Goal: Transaction & Acquisition: Purchase product/service

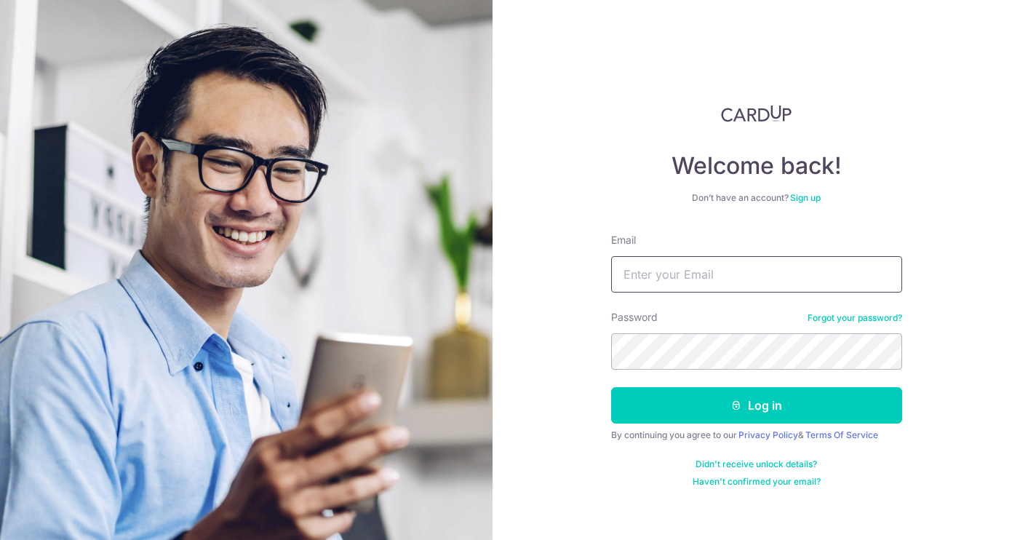
type input "nathanael.leigh@gmail.com"
click at [756, 405] on button "Log in" at bounding box center [756, 405] width 291 height 36
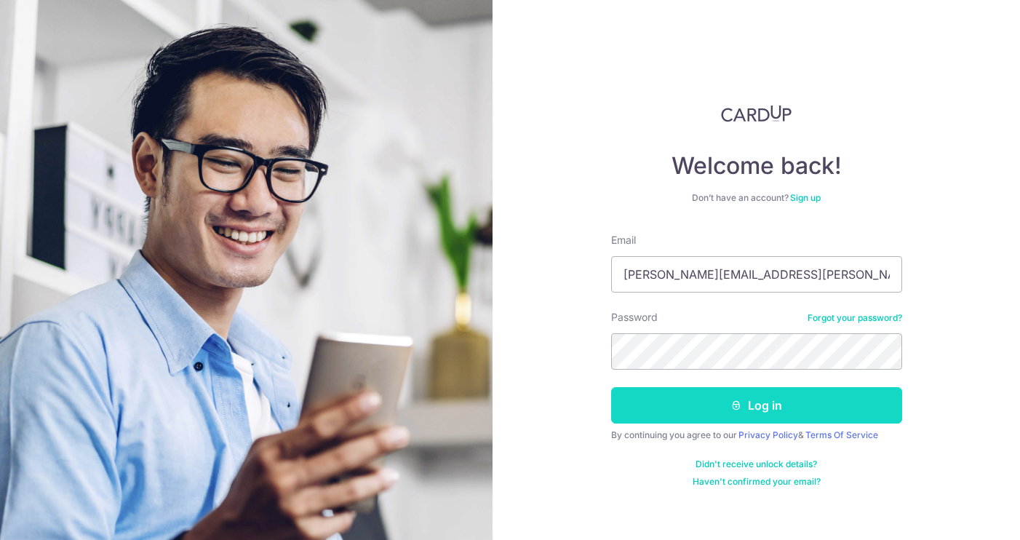
click at [781, 414] on button "Log in" at bounding box center [756, 405] width 291 height 36
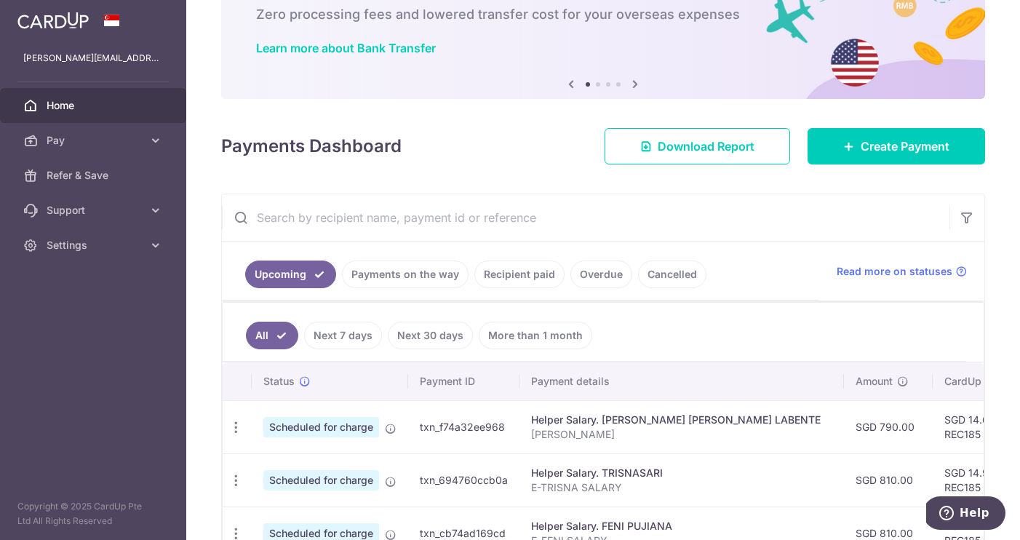
scroll to position [115, 0]
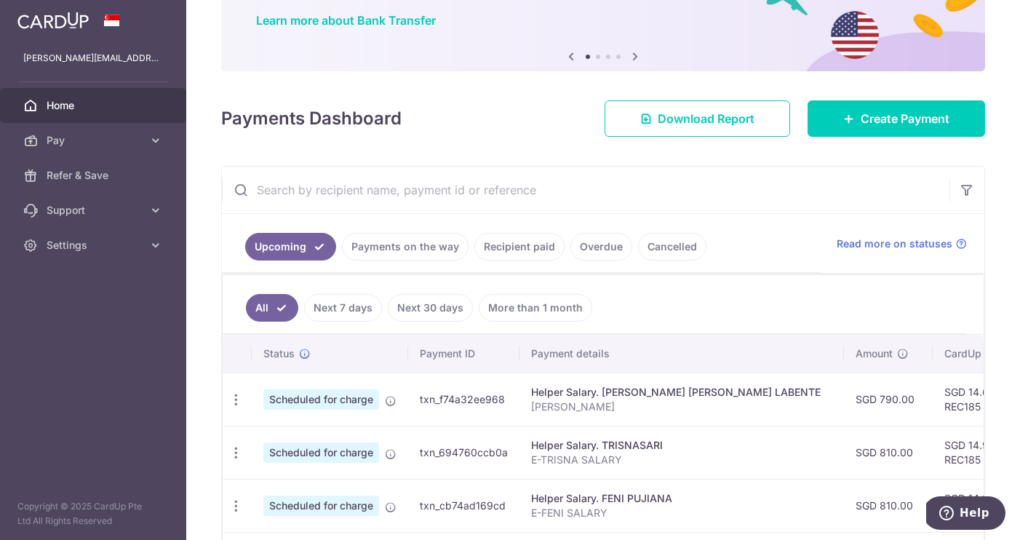
click at [525, 244] on link "Recipient paid" at bounding box center [519, 247] width 90 height 28
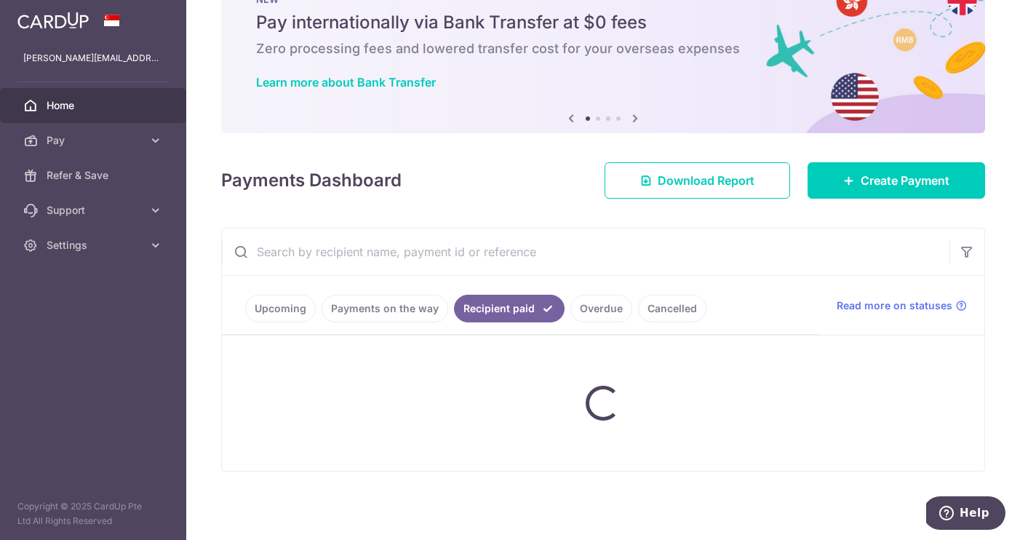
scroll to position [53, 0]
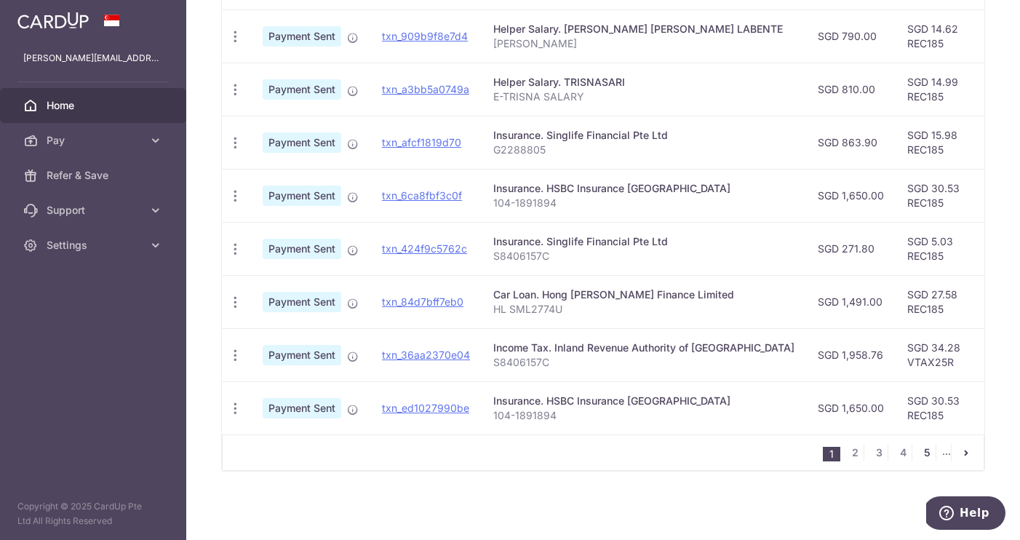
click at [921, 449] on link "5" at bounding box center [926, 452] width 17 height 17
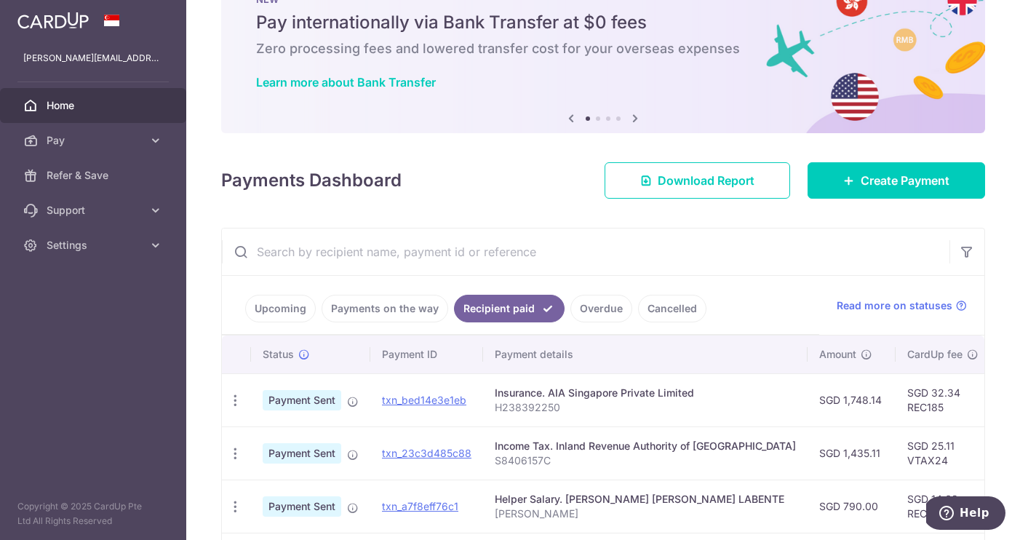
scroll to position [523, 0]
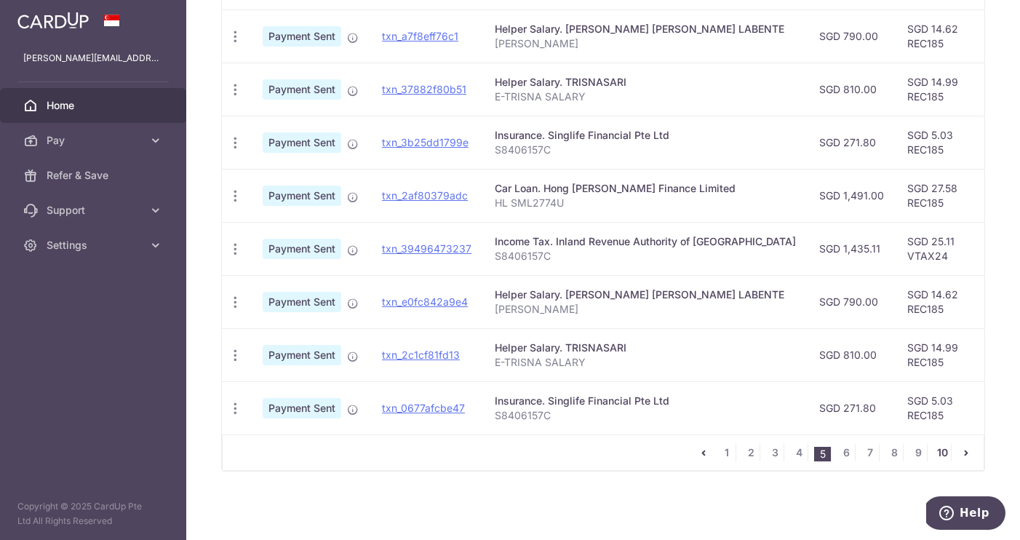
click at [936, 456] on link "10" at bounding box center [942, 452] width 17 height 17
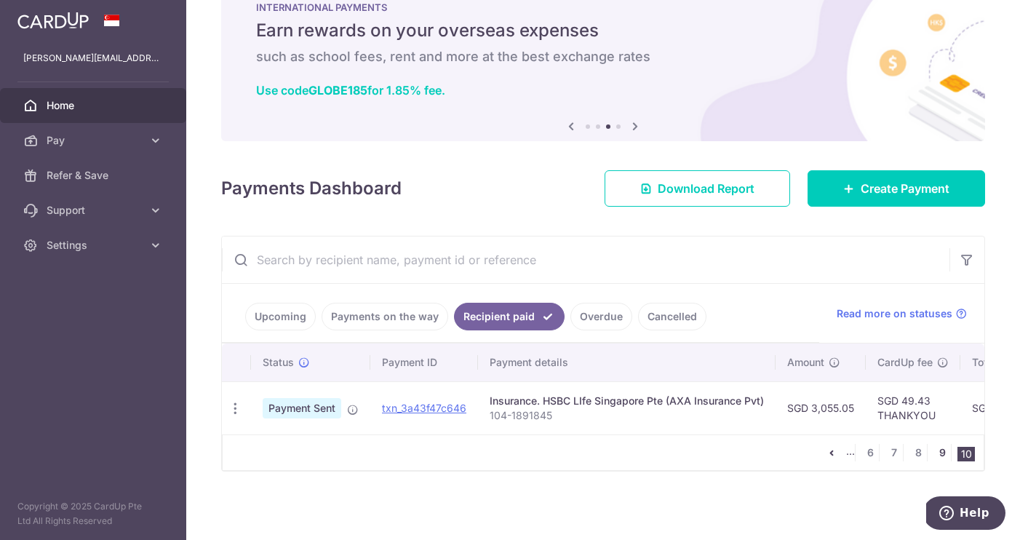
scroll to position [45, 0]
click at [935, 456] on link "9" at bounding box center [942, 452] width 17 height 17
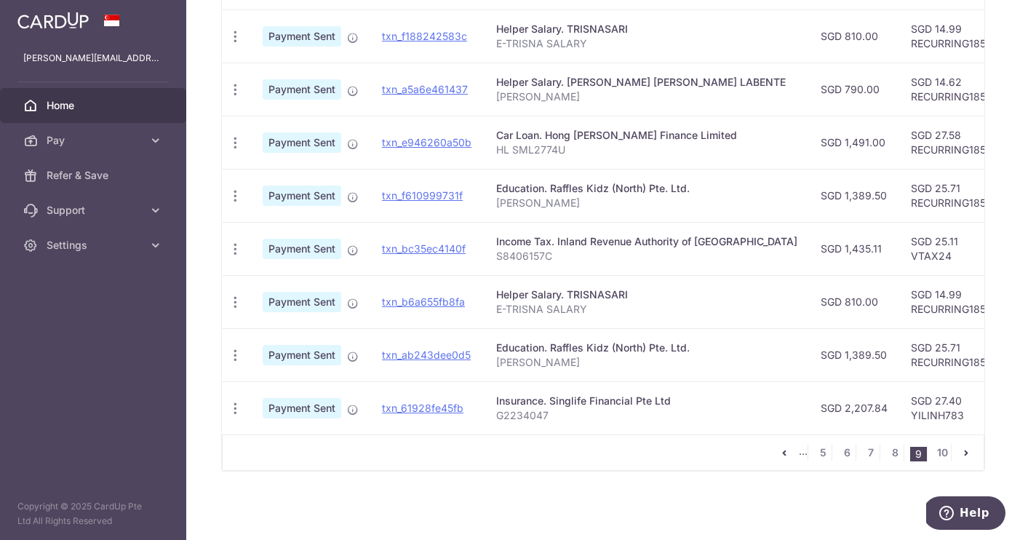
scroll to position [523, 0]
click at [889, 454] on link "8" at bounding box center [894, 452] width 17 height 17
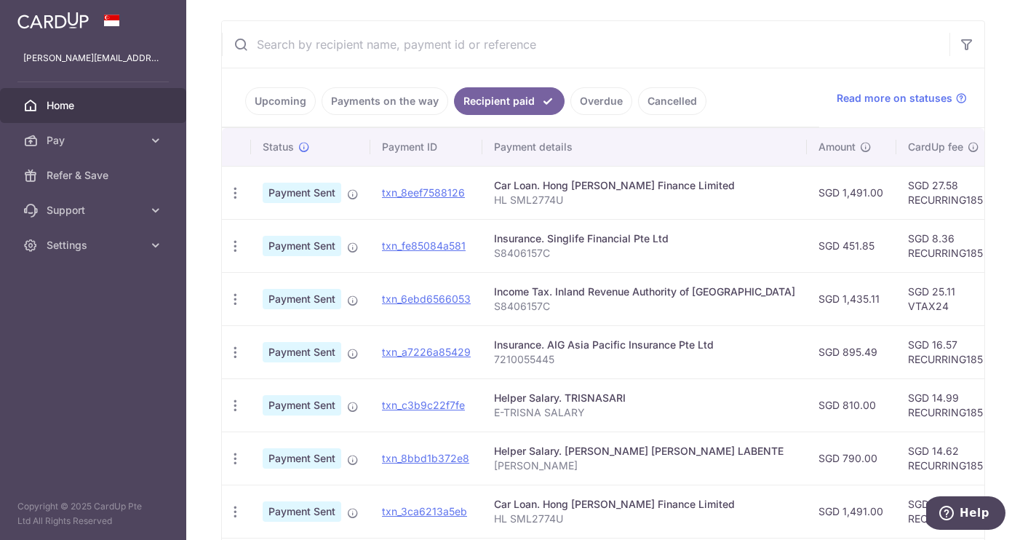
scroll to position [263, 0]
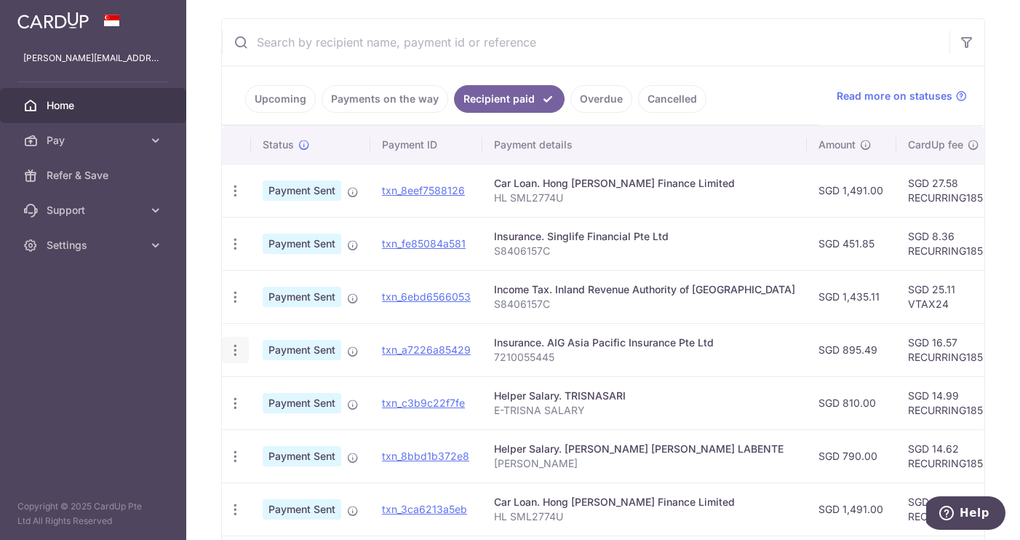
click at [237, 349] on icon "button" at bounding box center [235, 350] width 15 height 15
click at [563, 346] on div "Insurance. AIG Asia Pacific Insurance Pte Ltd" at bounding box center [644, 342] width 301 height 15
drag, startPoint x: 713, startPoint y: 344, endPoint x: 496, endPoint y: 343, distance: 217.6
click at [496, 343] on div "Insurance. AIG Asia Pacific Insurance Pte Ltd" at bounding box center [644, 342] width 301 height 15
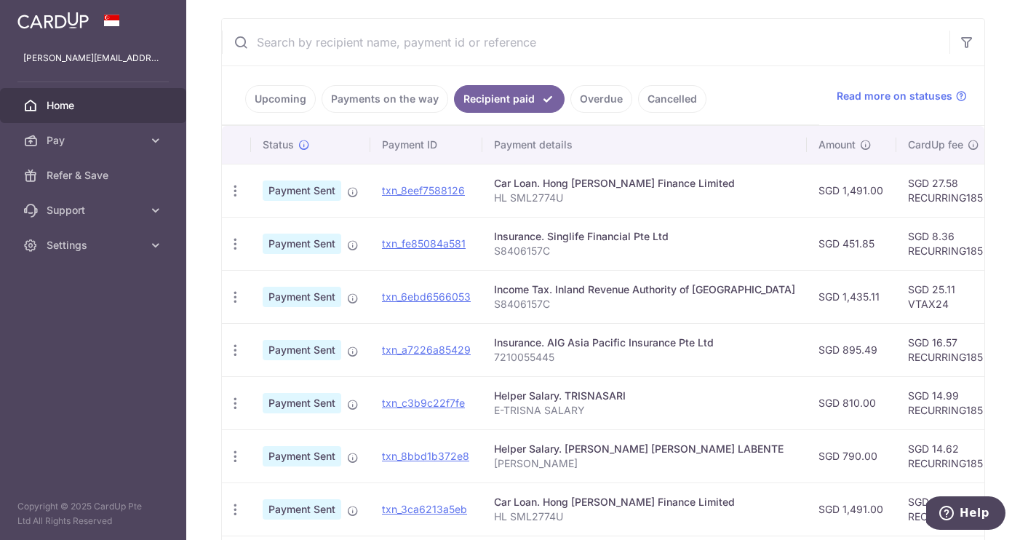
click at [527, 362] on p "7210055445" at bounding box center [644, 357] width 301 height 15
click at [518, 360] on p "7210055445" at bounding box center [644, 357] width 301 height 15
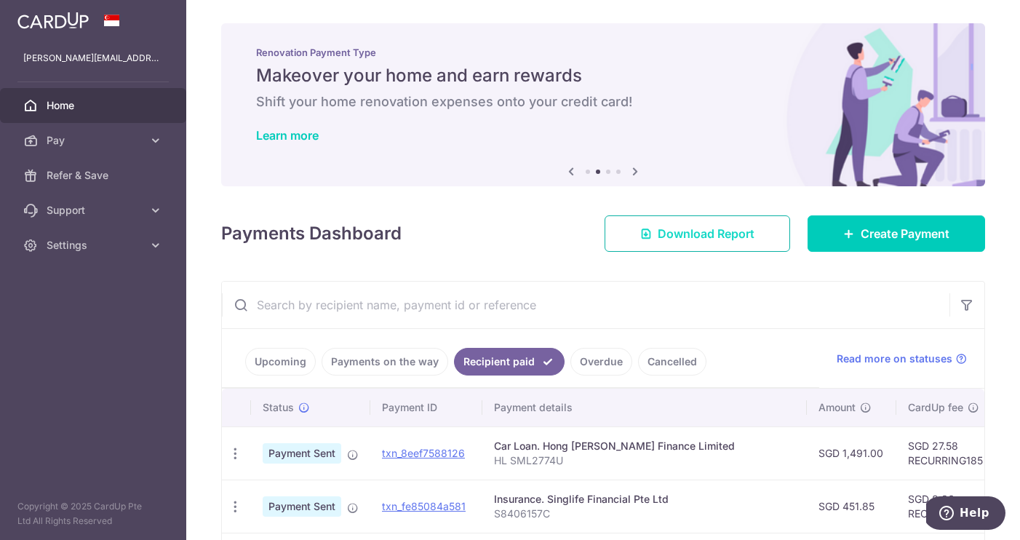
scroll to position [0, 0]
click at [870, 234] on span "Create Payment" at bounding box center [905, 233] width 89 height 17
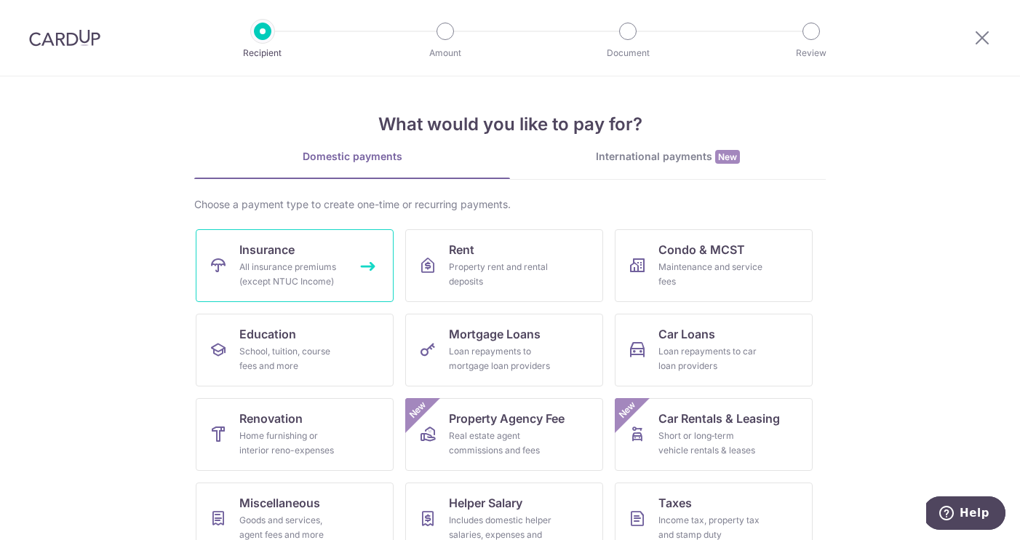
click at [286, 255] on span "Insurance" at bounding box center [266, 249] width 55 height 17
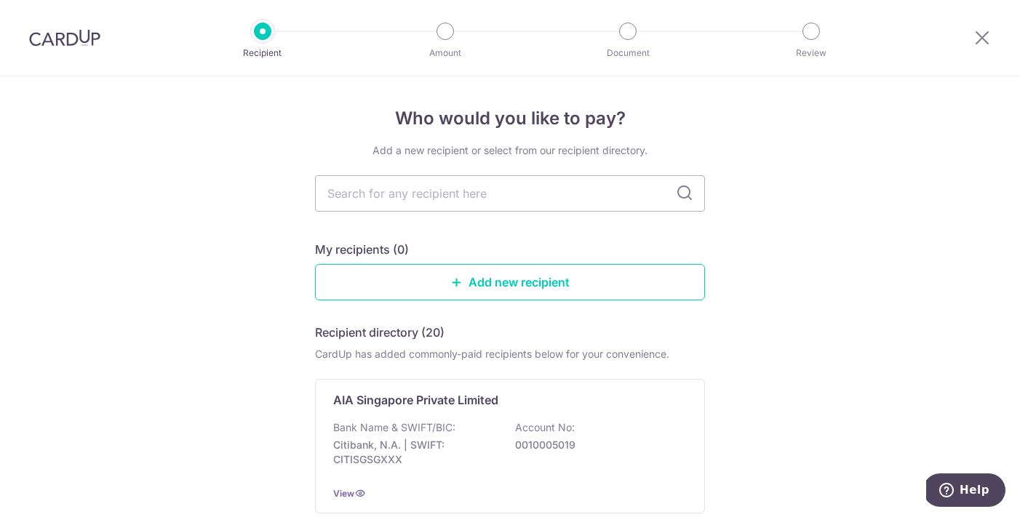
scroll to position [250, 0]
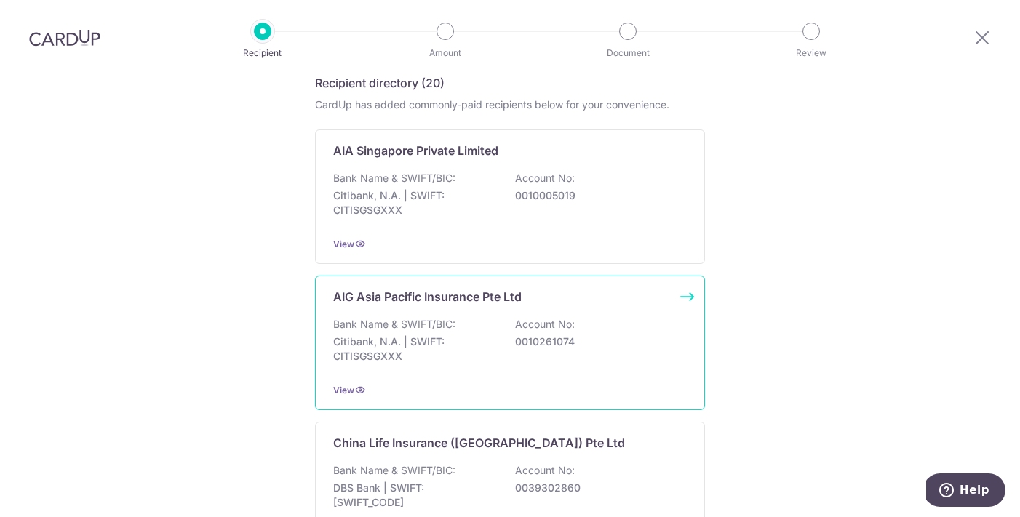
click at [355, 339] on p "Citibank, N.A. | SWIFT: CITISGSGXXX" at bounding box center [414, 349] width 163 height 29
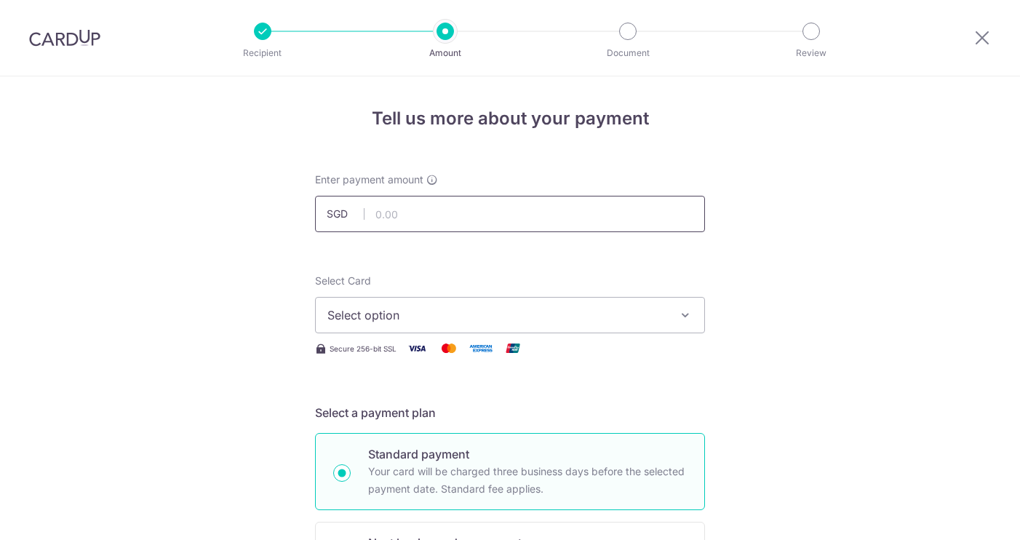
click at [478, 217] on input "text" at bounding box center [510, 214] width 390 height 36
type input "895.49"
click at [386, 305] on button "Select option" at bounding box center [510, 315] width 390 height 36
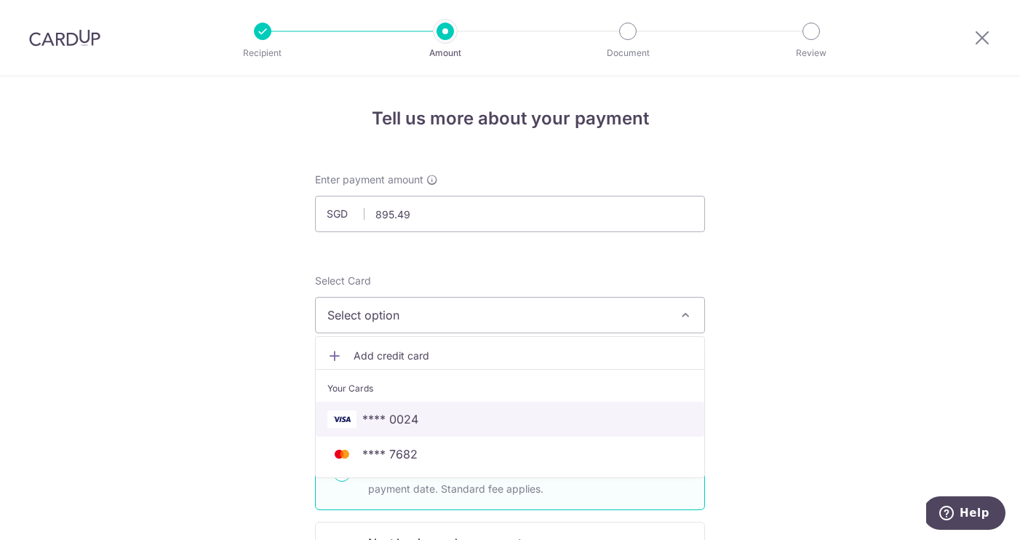
click at [409, 421] on span "**** 0024" at bounding box center [390, 418] width 56 height 17
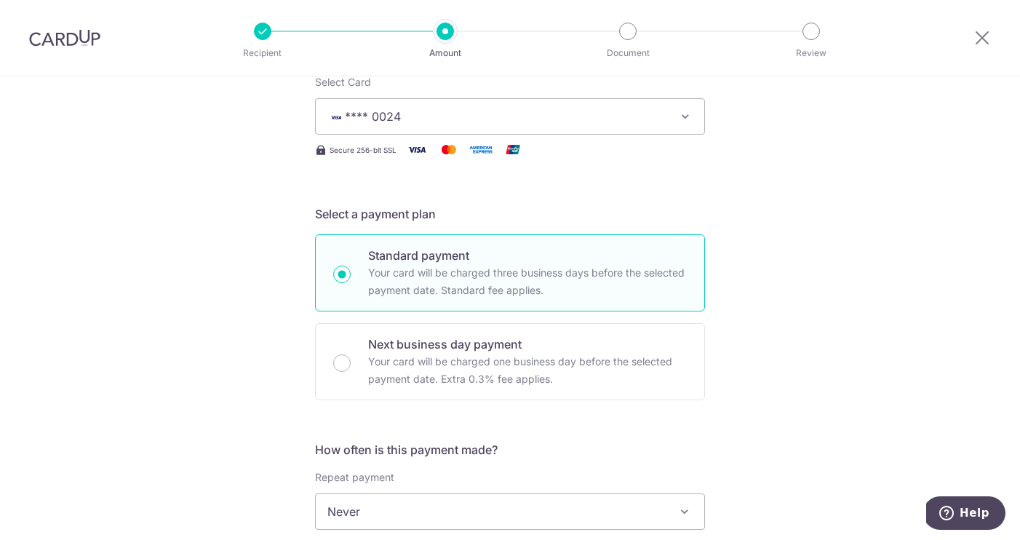
scroll to position [244, 0]
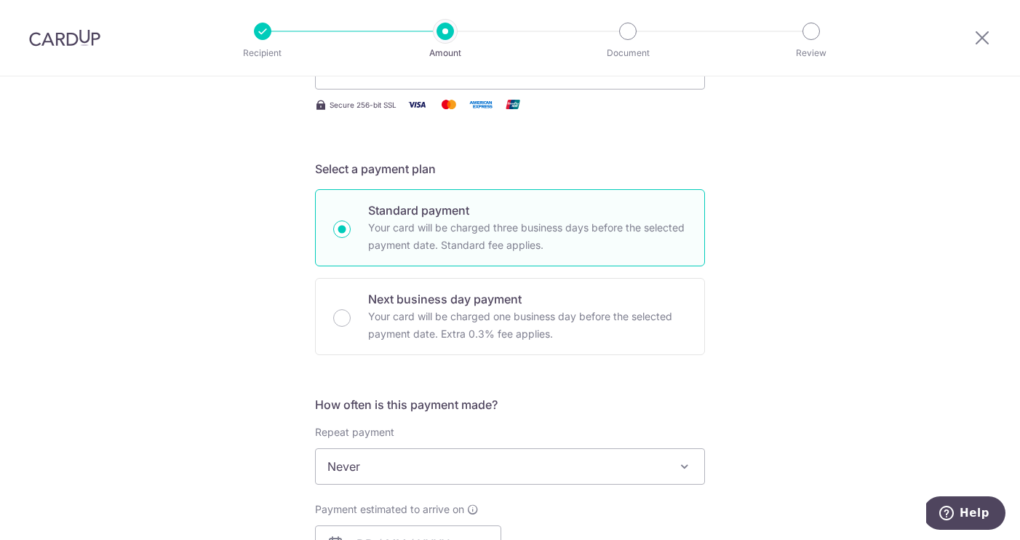
click at [409, 468] on span "Never" at bounding box center [510, 466] width 389 height 35
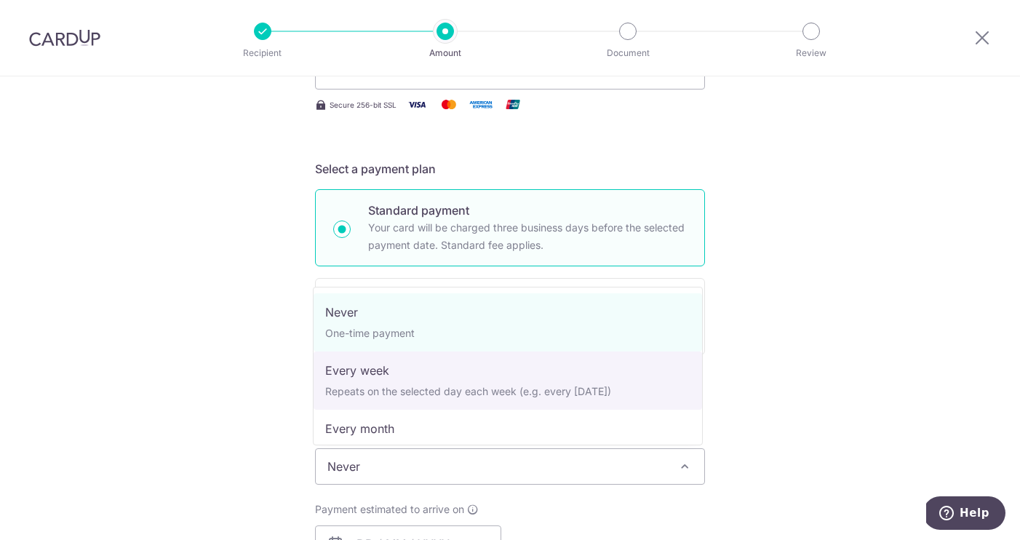
select select "2"
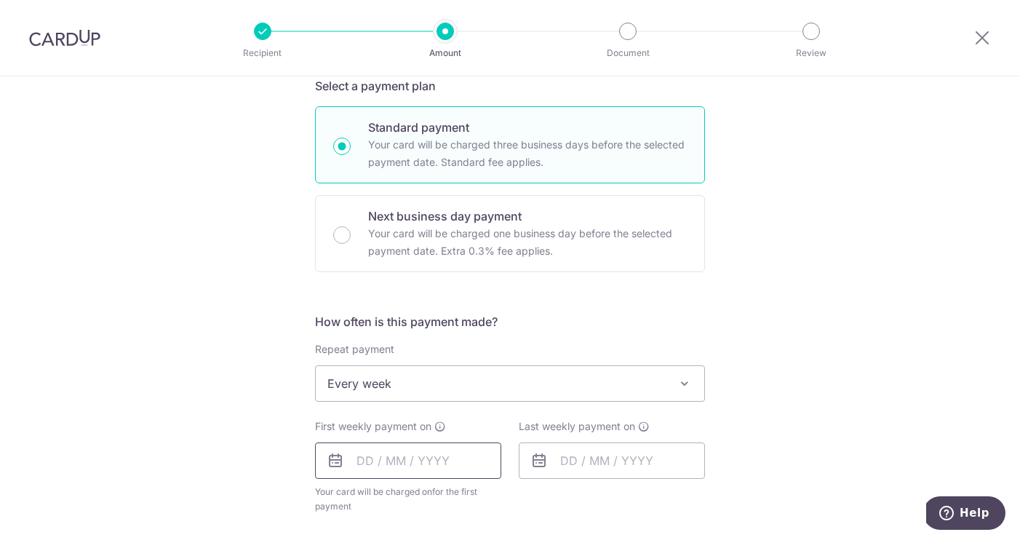
scroll to position [339, 0]
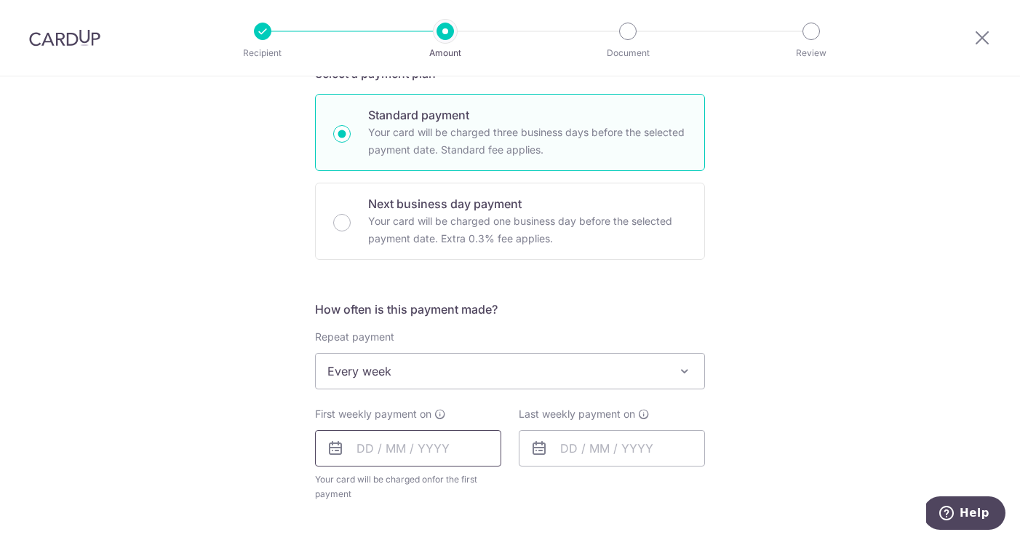
click at [432, 448] on input "text" at bounding box center [408, 448] width 186 height 36
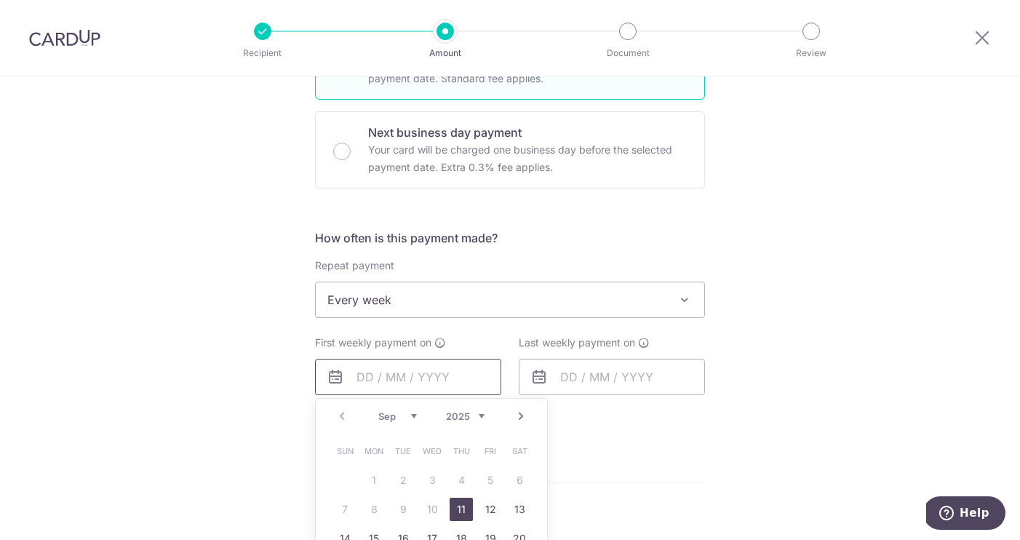
scroll to position [458, 0]
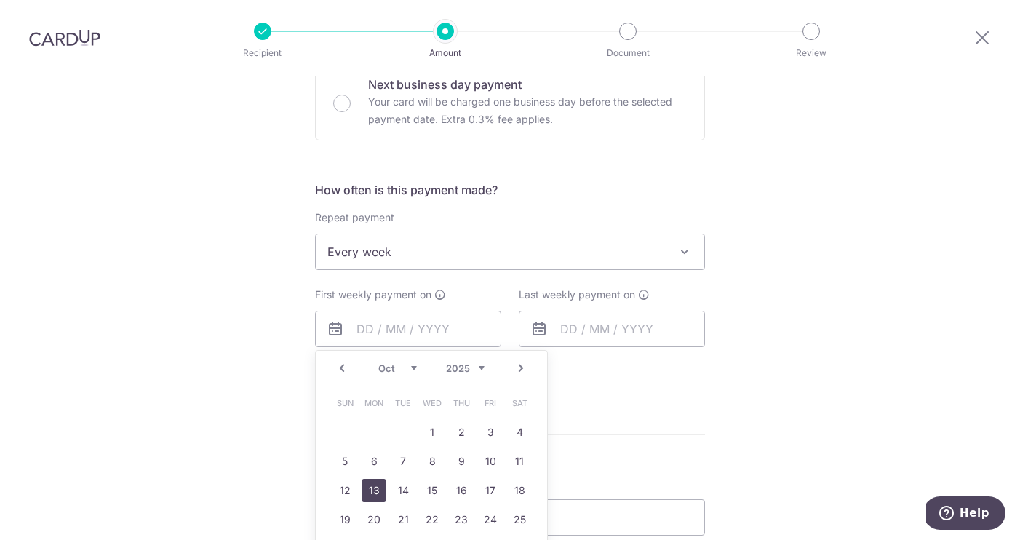
click at [380, 492] on link "13" at bounding box center [373, 490] width 23 height 23
type input "[DATE]"
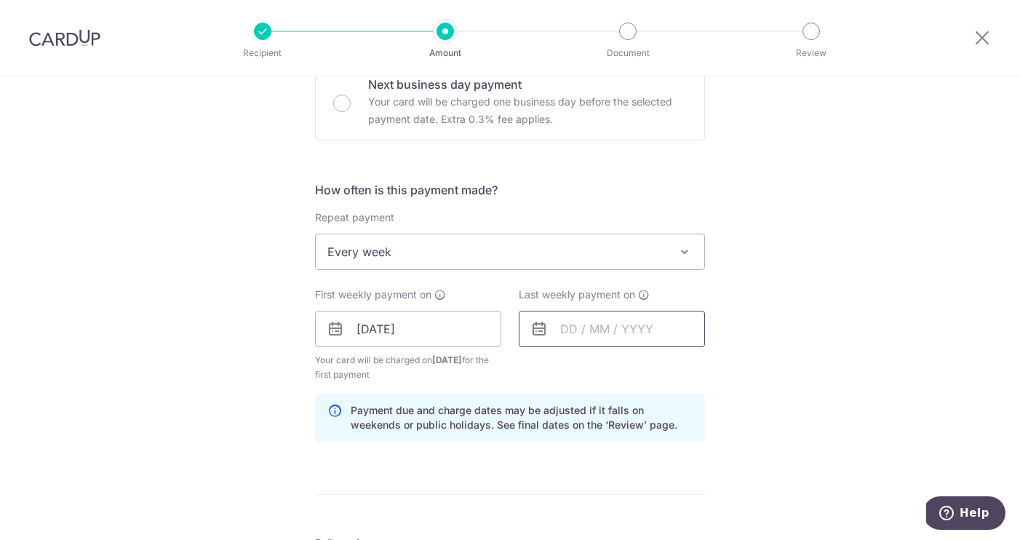
click at [546, 335] on input "text" at bounding box center [612, 329] width 186 height 36
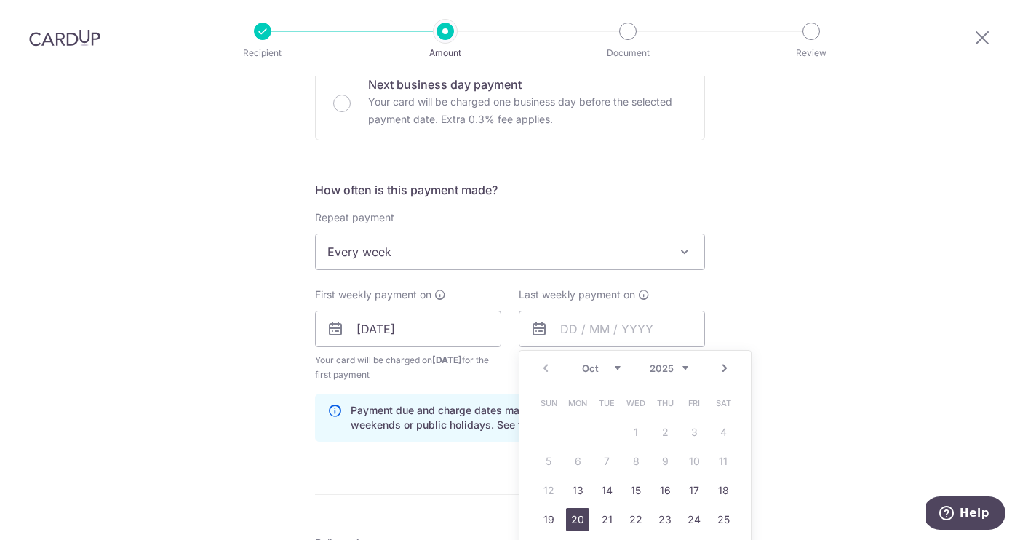
click at [582, 519] on link "20" at bounding box center [577, 519] width 23 height 23
type input "20/10/2025"
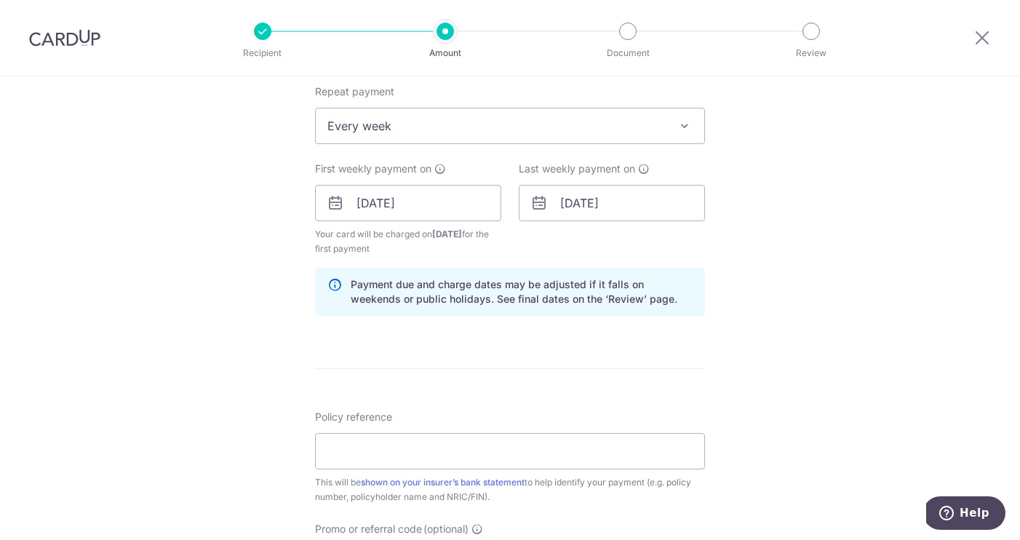
scroll to position [614, 0]
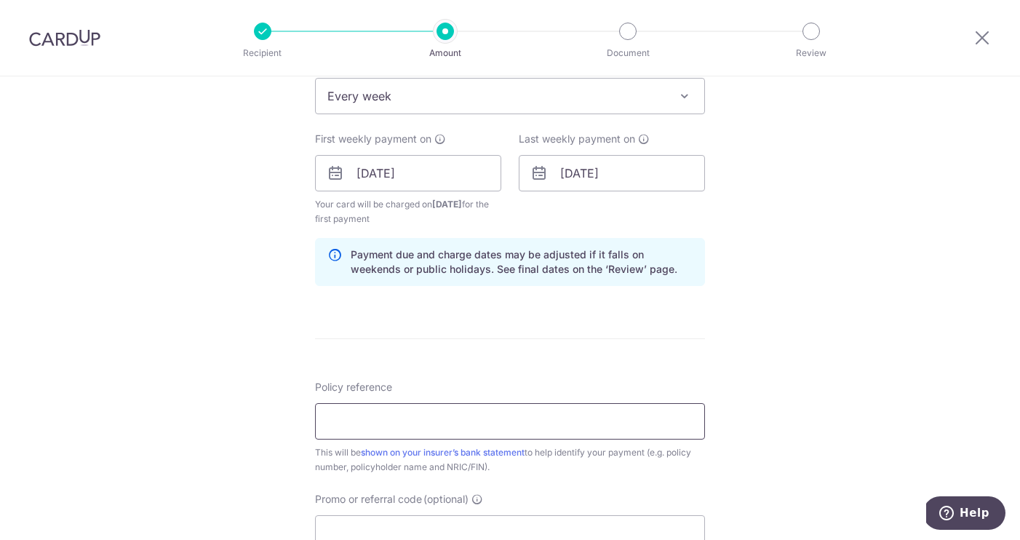
click at [539, 421] on input "Policy reference" at bounding box center [510, 421] width 390 height 36
type input "7210055445"
click at [605, 365] on form "Enter payment amount SGD 895.49 895.49 Select Card **** 0024 Add credit card Yo…" at bounding box center [510, 171] width 390 height 1226
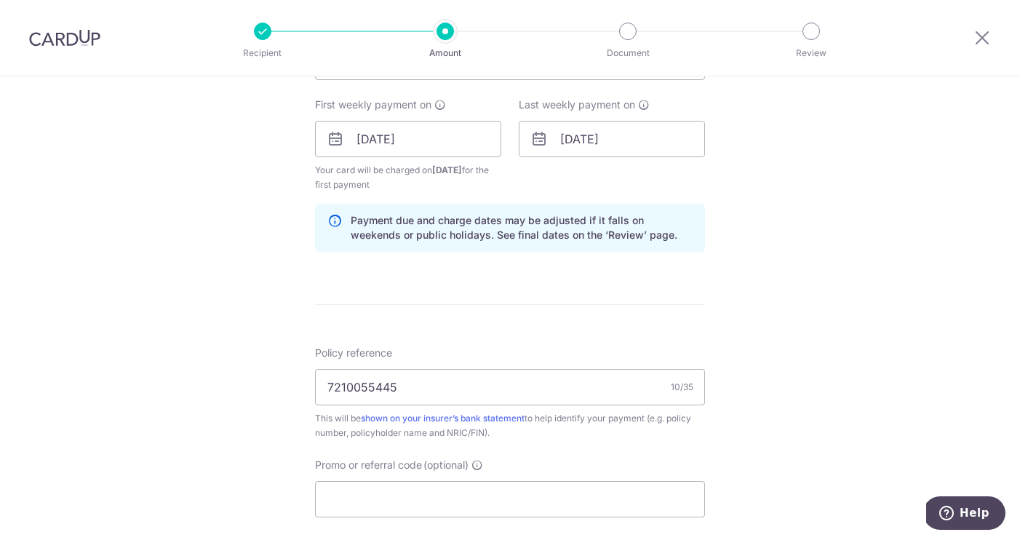
scroll to position [763, 0]
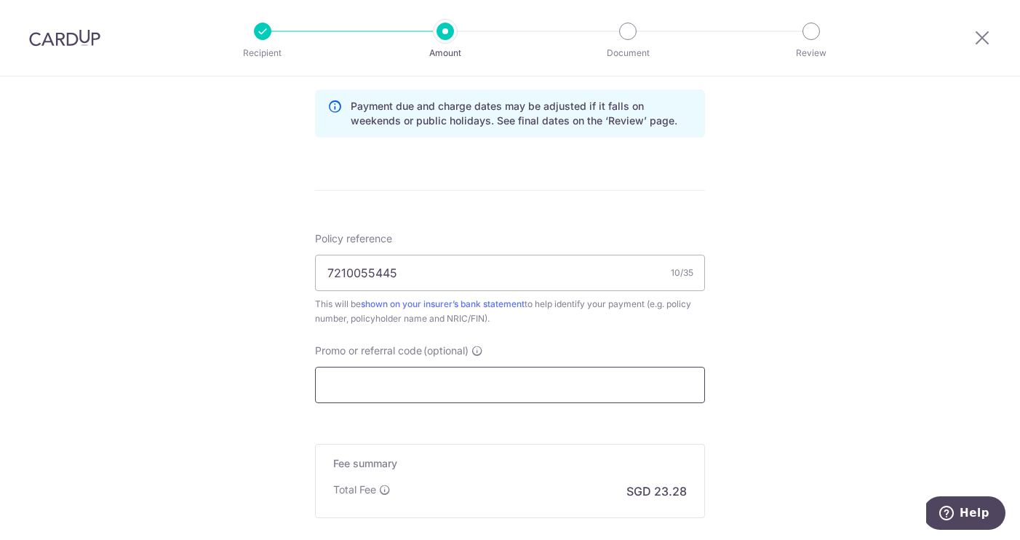
click at [517, 389] on input "Promo or referral code (optional)" at bounding box center [510, 385] width 390 height 36
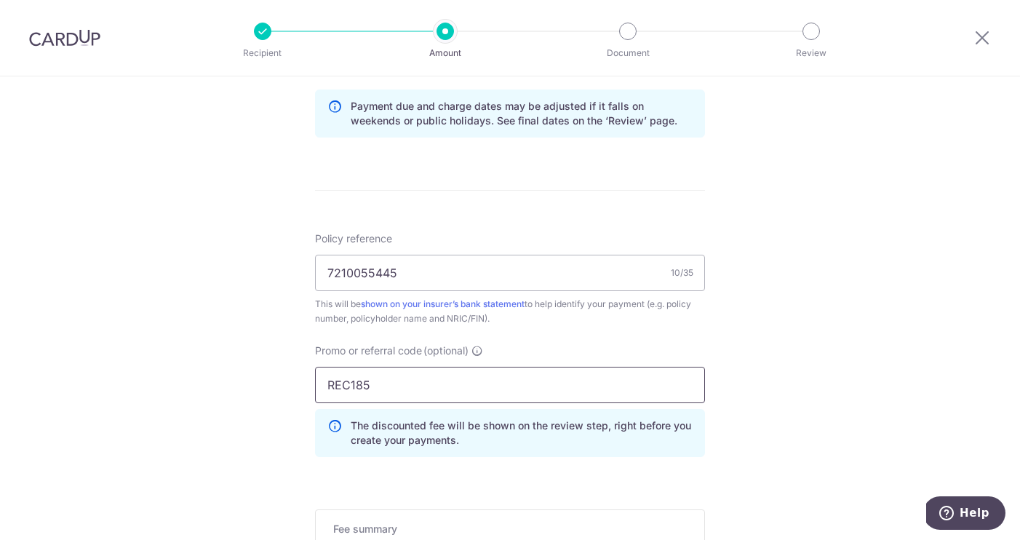
type input "REC185"
click at [856, 329] on div "Tell us more about your payment Enter payment amount SGD 895.49 895.49 Select C…" at bounding box center [510, 42] width 1020 height 1456
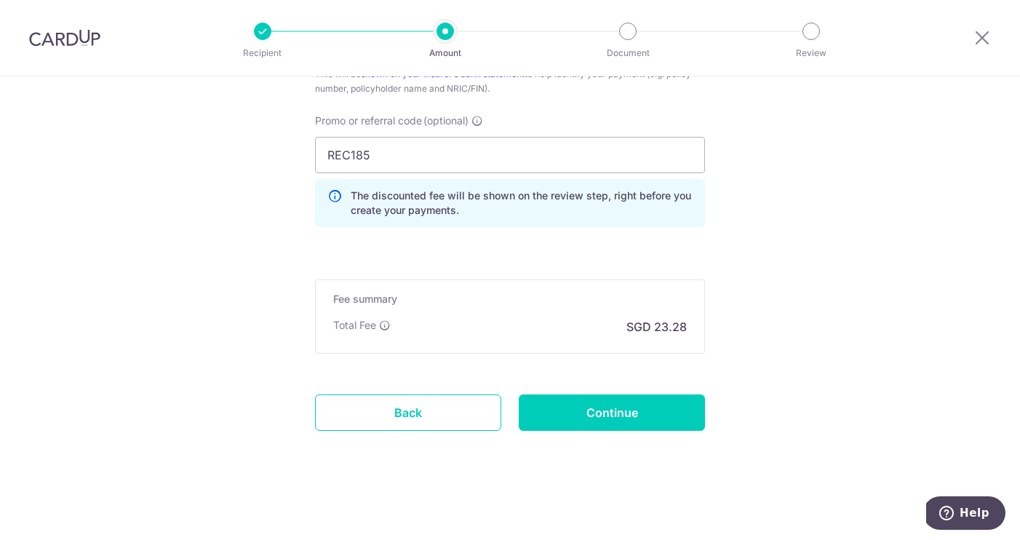
scroll to position [993, 0]
click at [616, 400] on input "Continue" at bounding box center [612, 412] width 186 height 36
type input "Create Schedule"
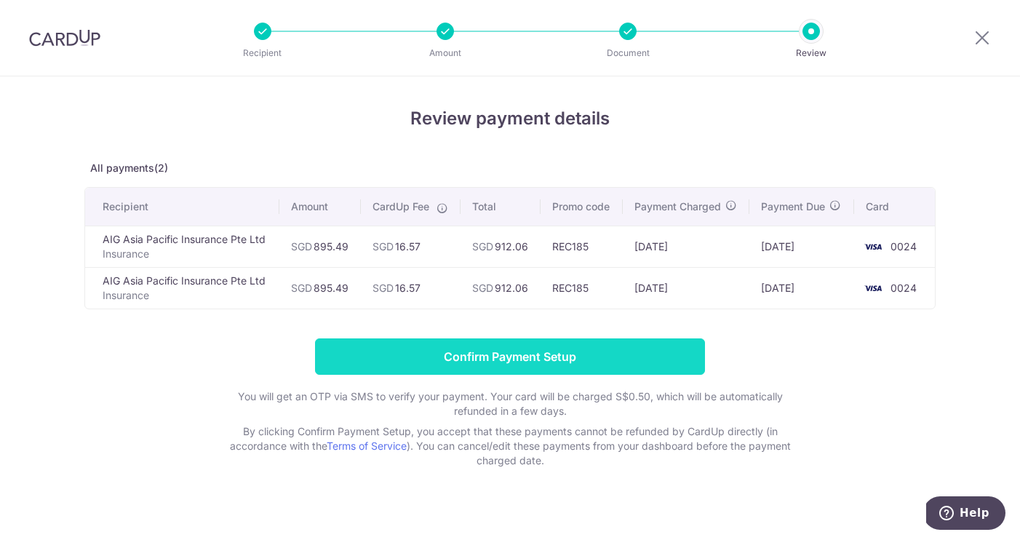
click at [592, 359] on input "Confirm Payment Setup" at bounding box center [510, 356] width 390 height 36
